Goal: Task Accomplishment & Management: Manage account settings

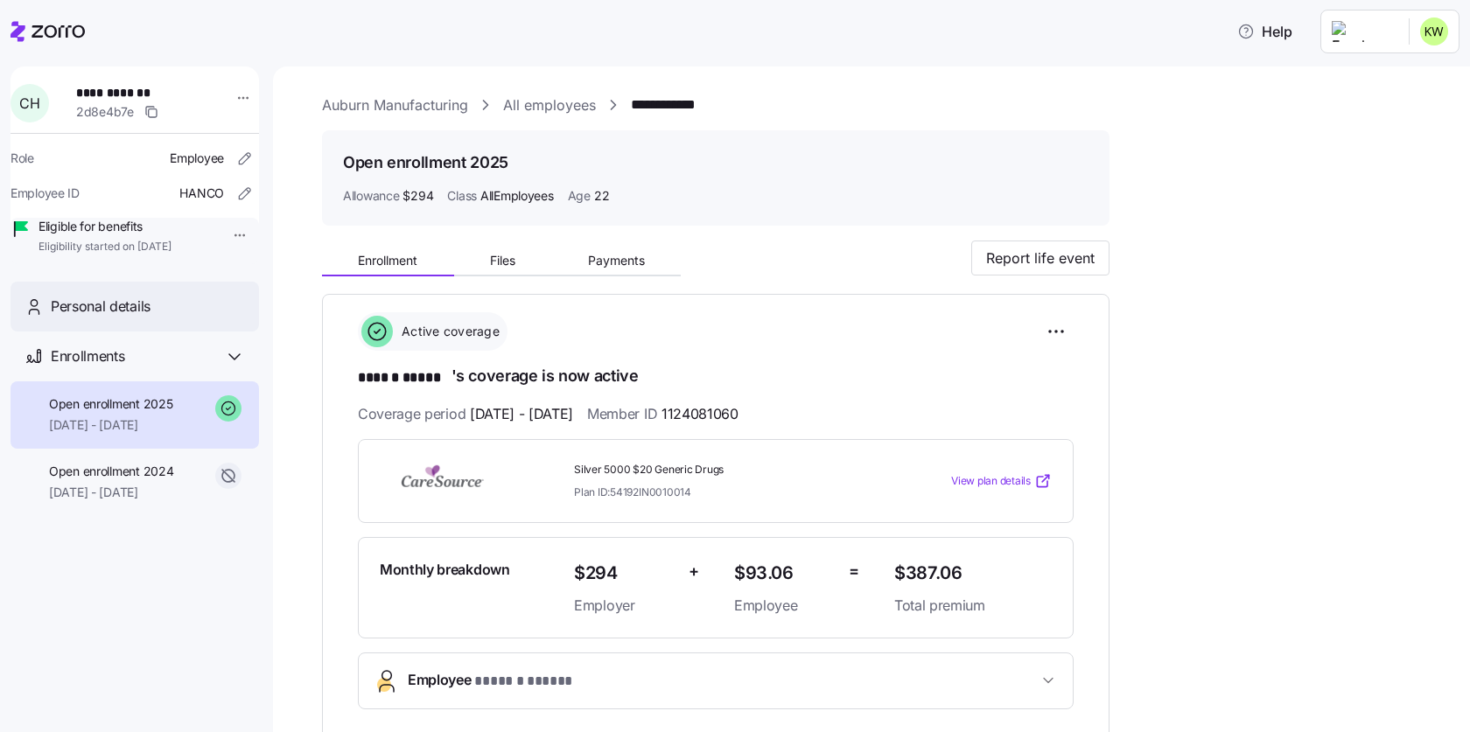
click at [153, 318] on div "Personal details" at bounding box center [148, 307] width 194 height 22
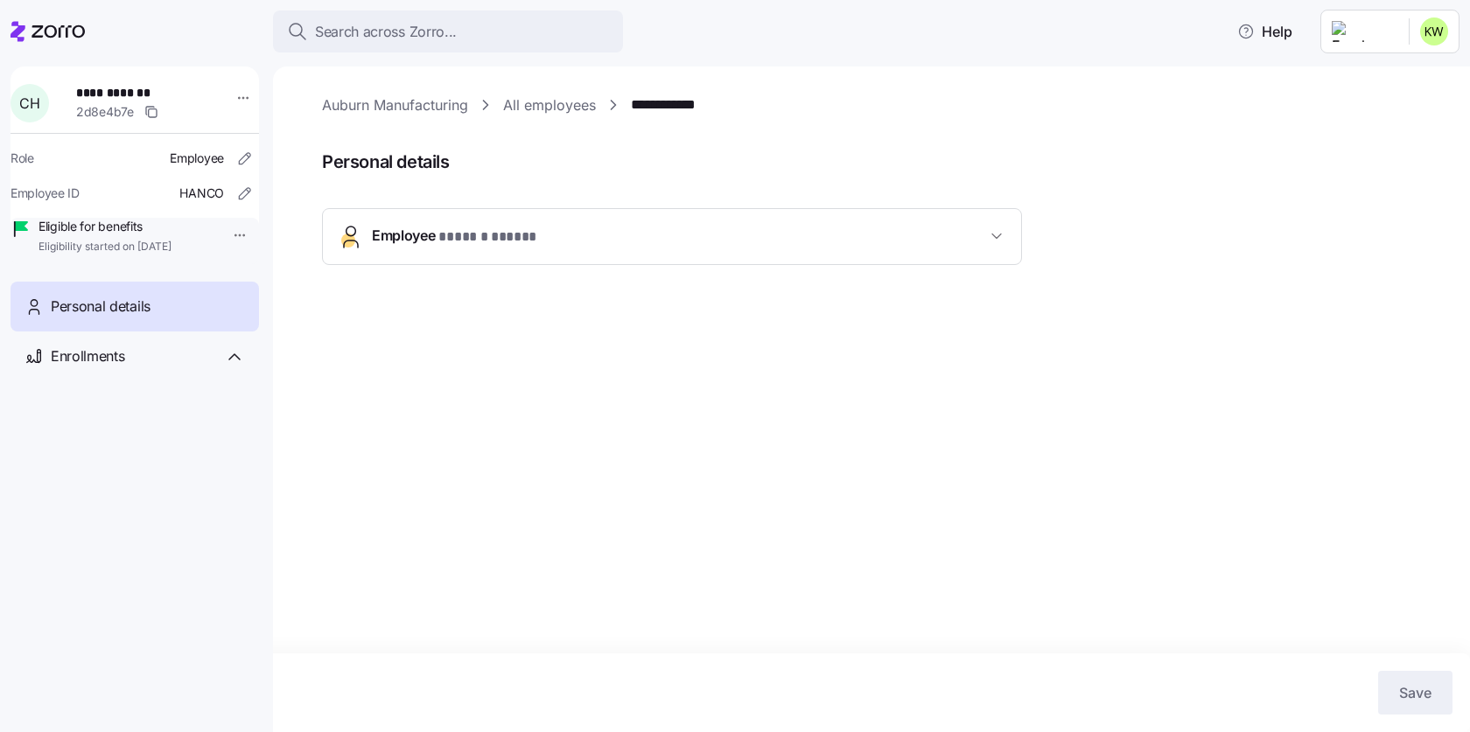
click at [995, 233] on icon "button" at bounding box center [996, 235] width 17 height 17
